Goal: Task Accomplishment & Management: Use online tool/utility

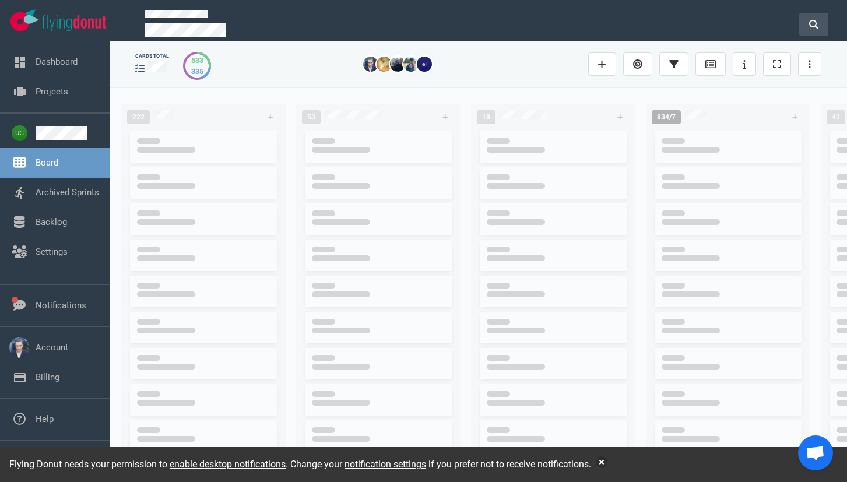
click at [815, 23] on icon at bounding box center [813, 24] width 9 height 9
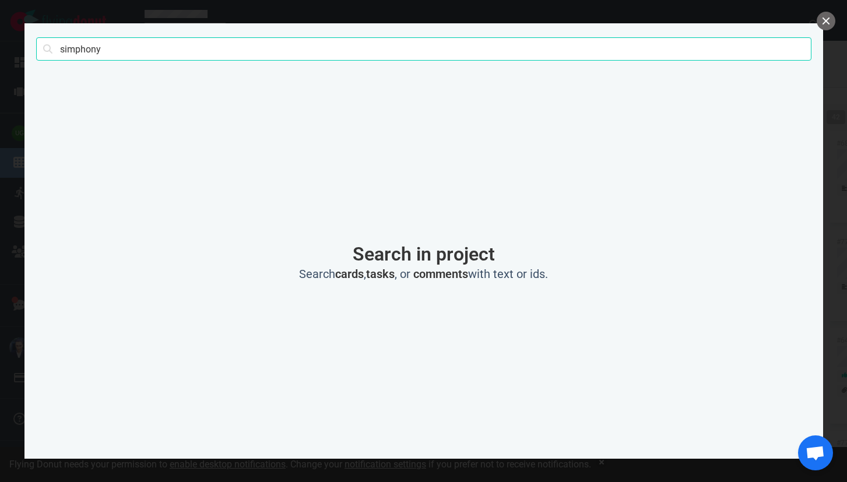
type input "simphony"
click button "Search" at bounding box center [0, 0] width 0 height 0
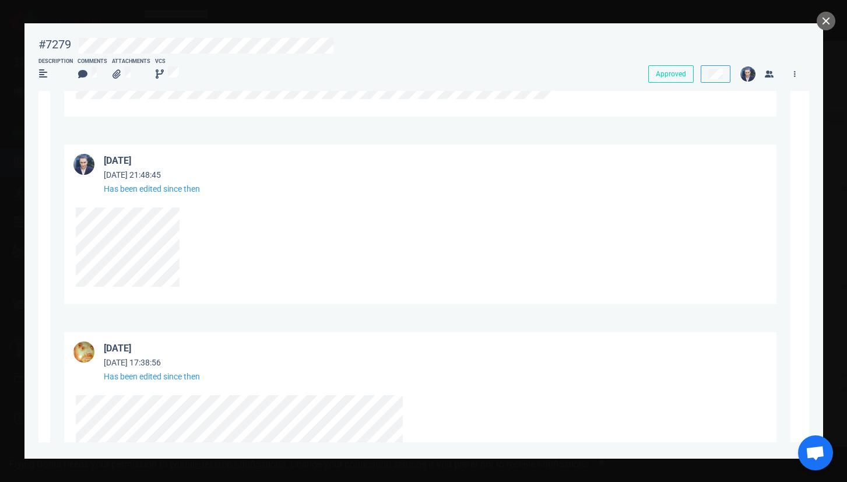
scroll to position [1143, 0]
click at [187, 285] on div at bounding box center [417, 249] width 683 height 79
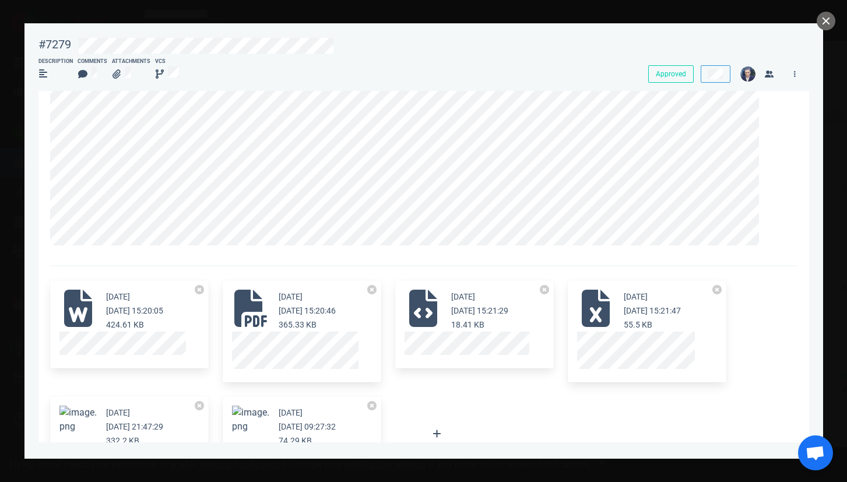
scroll to position [0, 0]
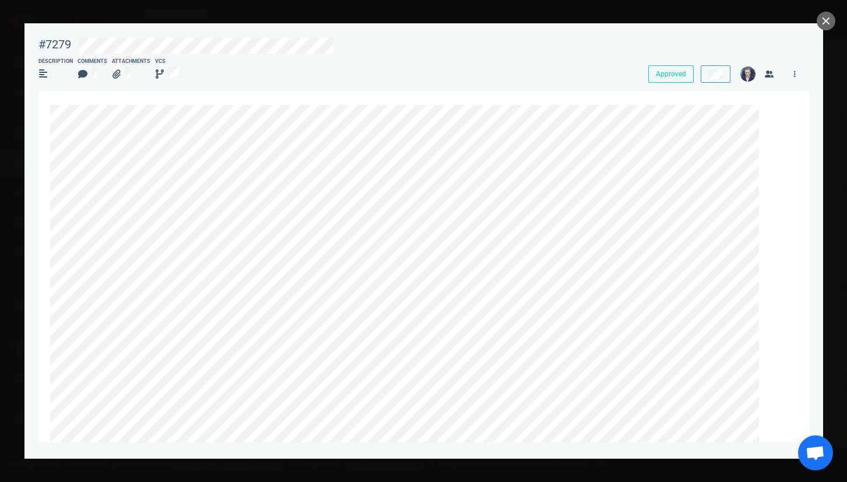
click at [481, 85] on div "Description Comments Attachments VCS" at bounding box center [329, 68] width 596 height 35
click at [771, 110] on icon at bounding box center [770, 111] width 7 height 7
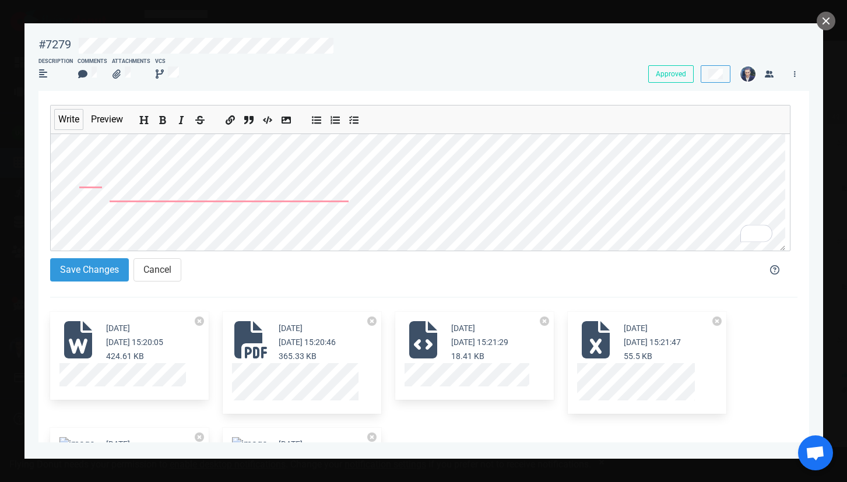
scroll to position [273, 0]
click at [104, 269] on button "Save Changes" at bounding box center [89, 269] width 79 height 23
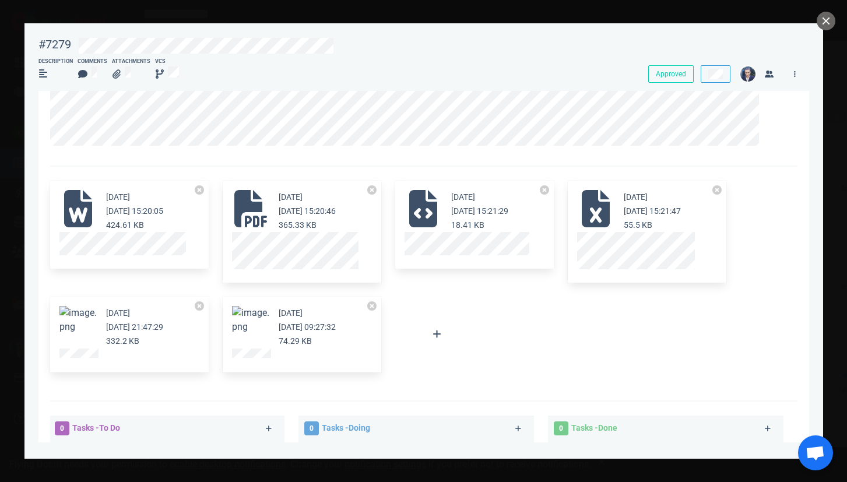
scroll to position [377, 0]
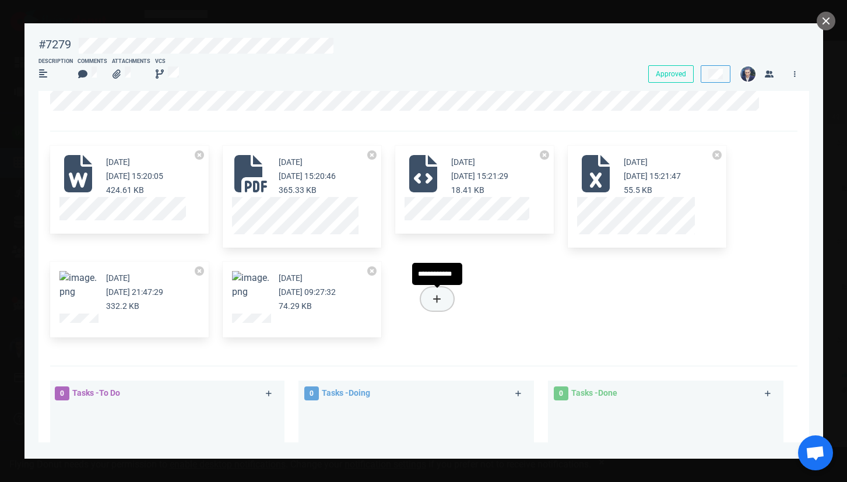
click at [434, 293] on button at bounding box center [437, 298] width 33 height 23
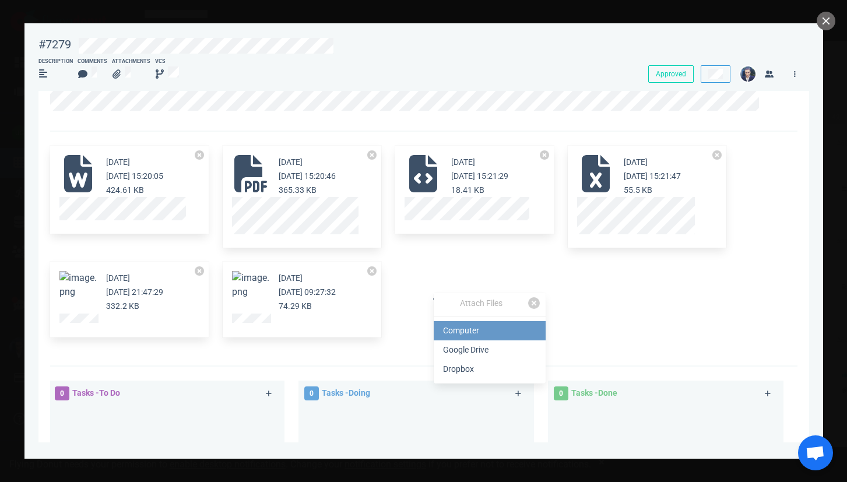
click at [473, 336] on link "Computer" at bounding box center [490, 330] width 112 height 19
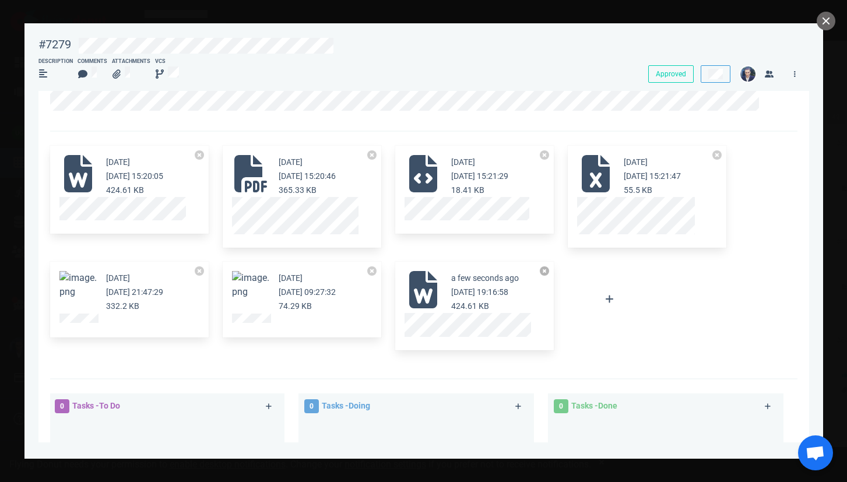
click at [547, 272] on button at bounding box center [544, 270] width 9 height 9
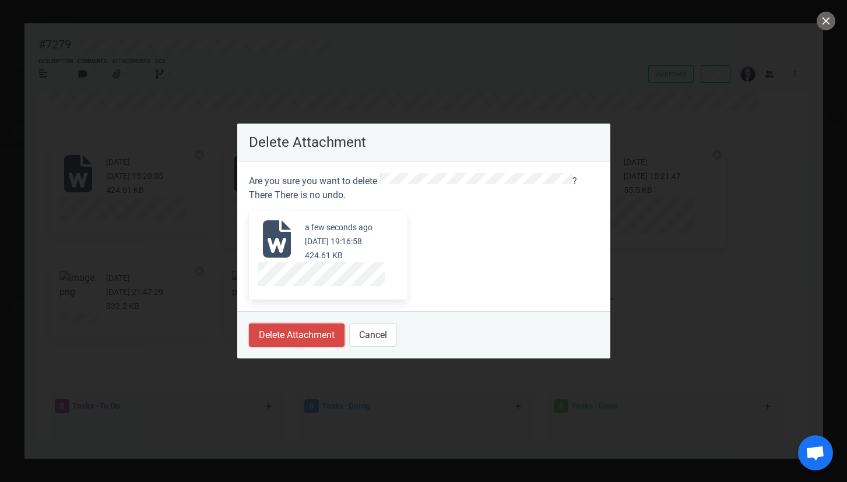
click at [322, 336] on button "Delete Attachment" at bounding box center [297, 335] width 96 height 23
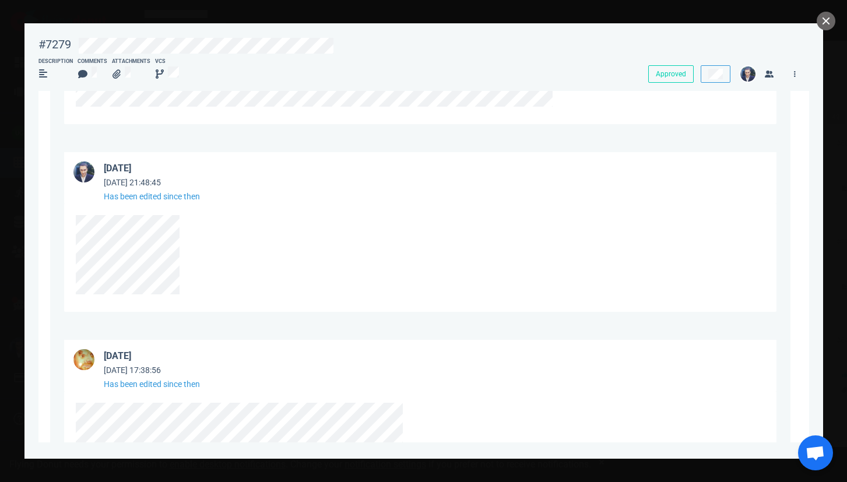
scroll to position [1152, 0]
